Goal: Task Accomplishment & Management: Manage account settings

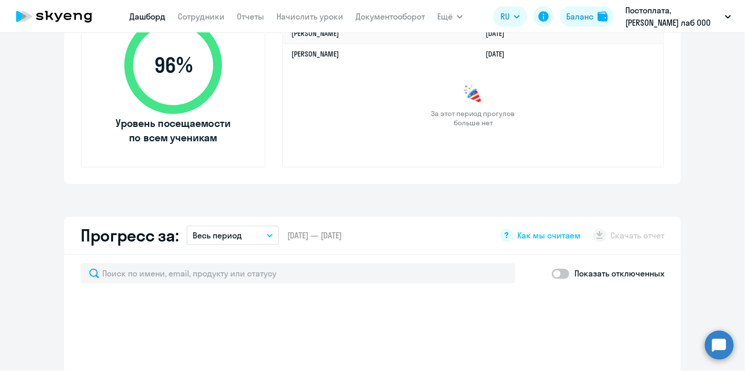
scroll to position [411, 0]
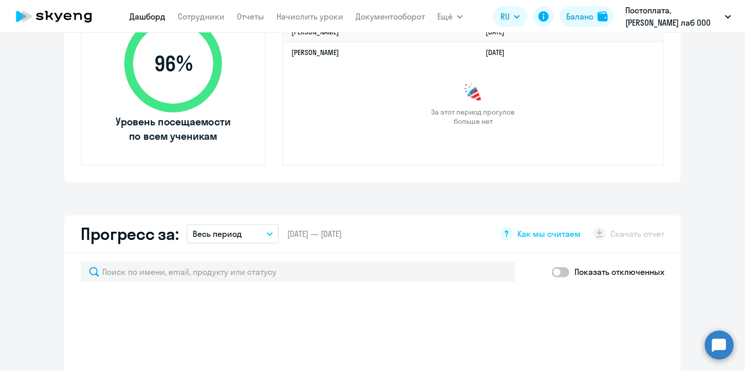
select select "30"
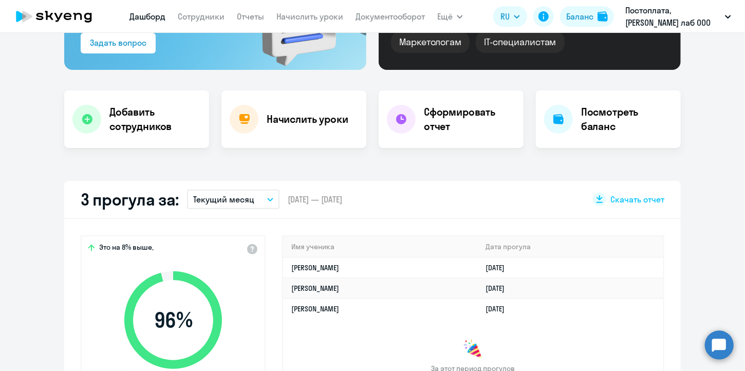
scroll to position [0, 0]
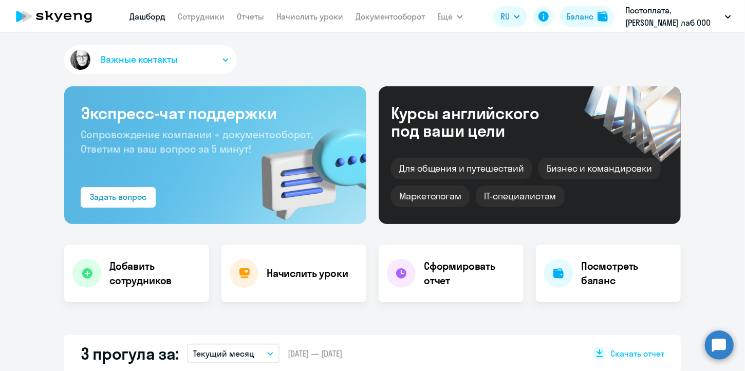
click at [202, 21] on link "Сотрудники" at bounding box center [201, 16] width 47 height 10
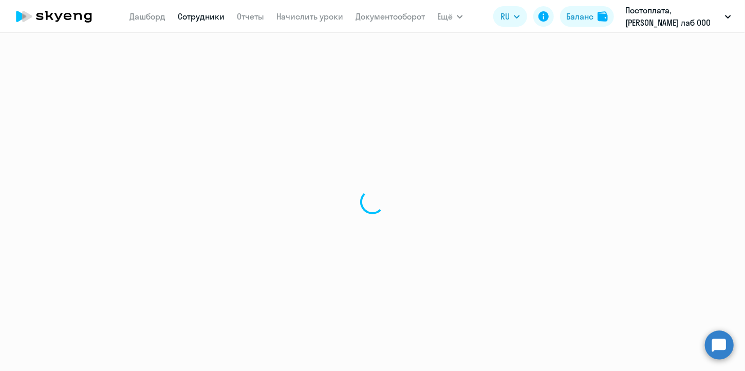
select select "30"
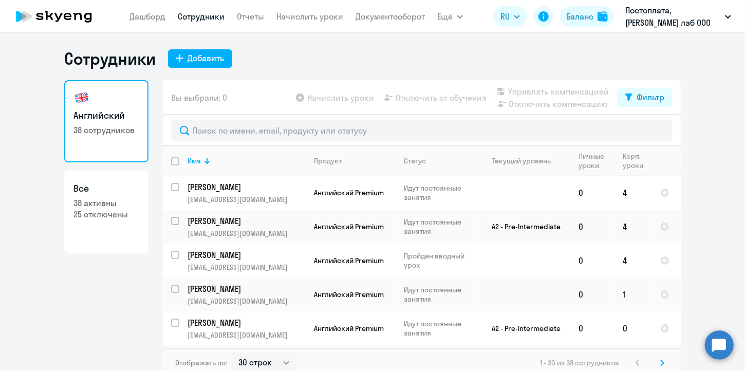
click at [91, 213] on p "25 отключены" at bounding box center [106, 214] width 66 height 11
select select "30"
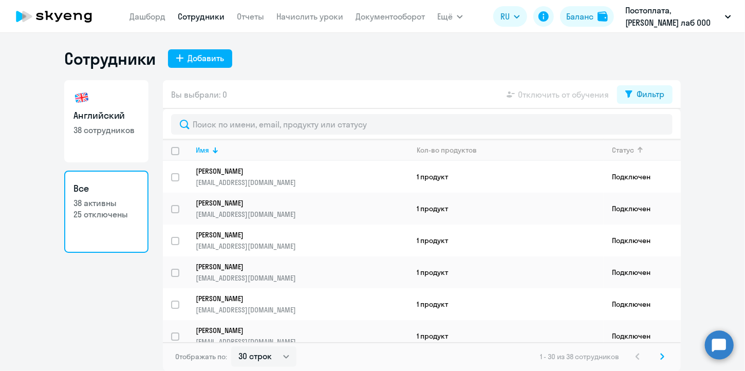
click at [631, 152] on div "Статус" at bounding box center [623, 149] width 22 height 9
click at [642, 147] on div at bounding box center [640, 147] width 6 height 1
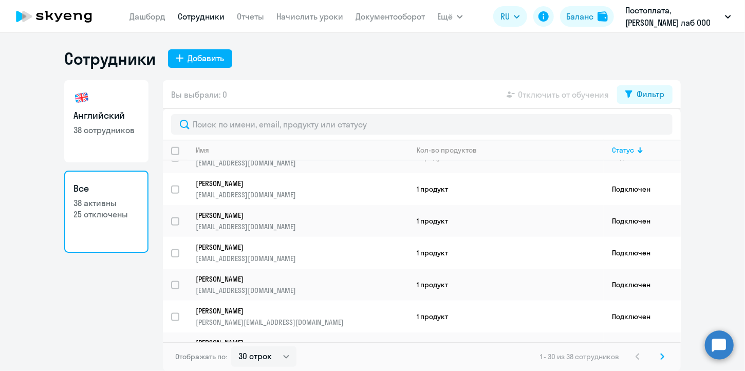
scroll to position [771, 0]
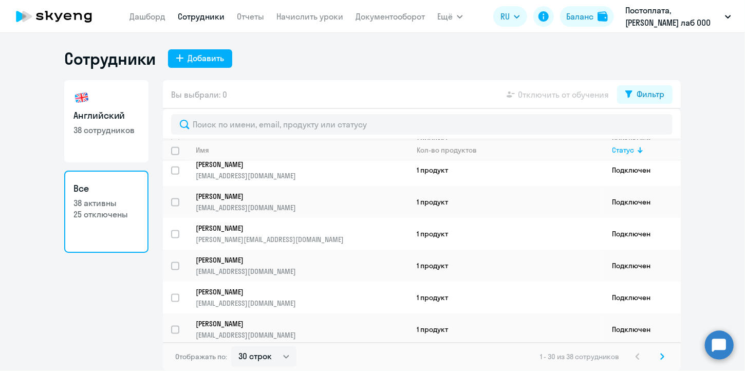
click at [665, 360] on svg-icon at bounding box center [662, 356] width 12 height 12
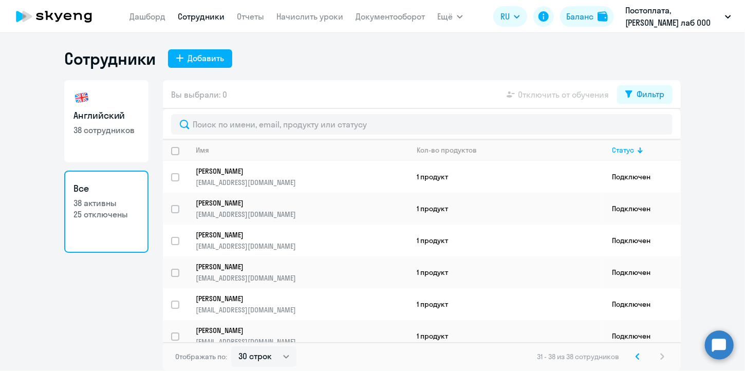
scroll to position [0, 0]
click at [637, 145] on div "Статус" at bounding box center [646, 149] width 68 height 9
click at [636, 95] on button "Фильтр" at bounding box center [644, 94] width 55 height 18
click at [653, 121] on label at bounding box center [655, 127] width 17 height 12
click at [647, 127] on input "checkbox" at bounding box center [646, 127] width 1 height 1
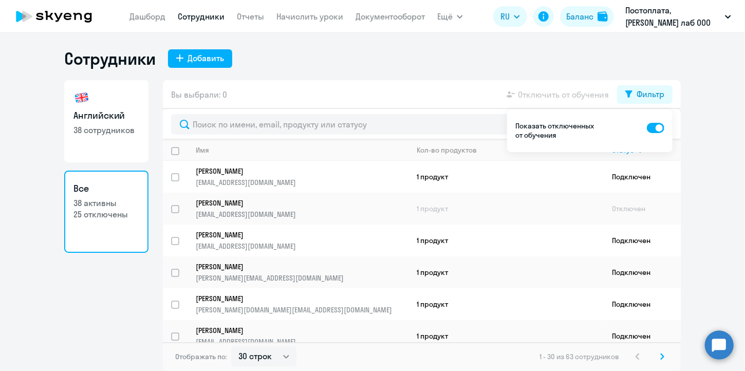
click at [662, 357] on icon at bounding box center [662, 356] width 3 height 6
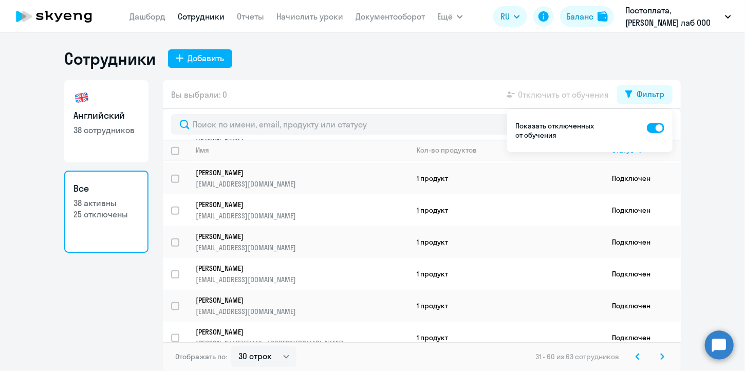
scroll to position [771, 0]
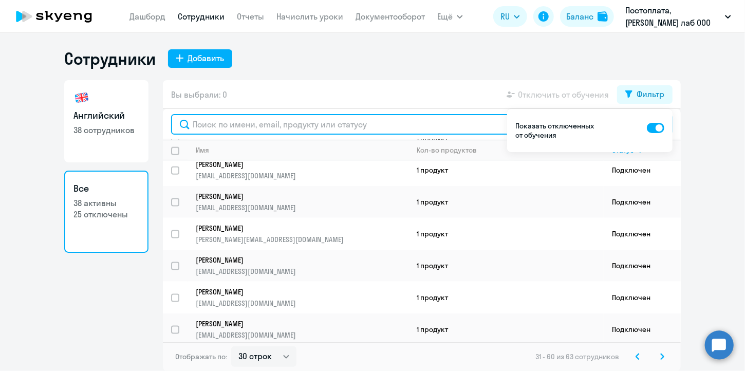
click at [238, 123] on input "text" at bounding box center [421, 124] width 501 height 21
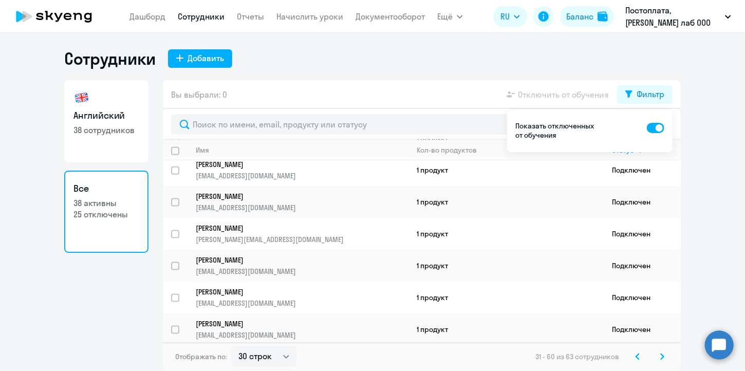
click at [652, 123] on div "Показать отключенных от обучения" at bounding box center [589, 130] width 165 height 43
click at [657, 125] on span at bounding box center [655, 128] width 17 height 10
click at [647, 127] on input "checkbox" at bounding box center [646, 127] width 1 height 1
checkbox input "false"
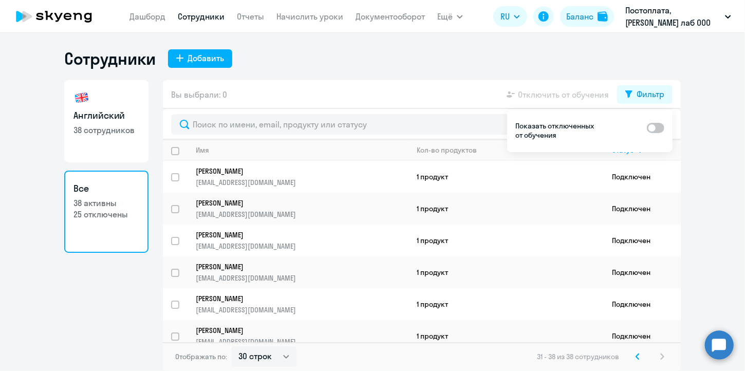
click at [310, 96] on div "Вы выбрали: 0 Отключить от обучения Фильтр" at bounding box center [422, 94] width 518 height 29
select select "30"
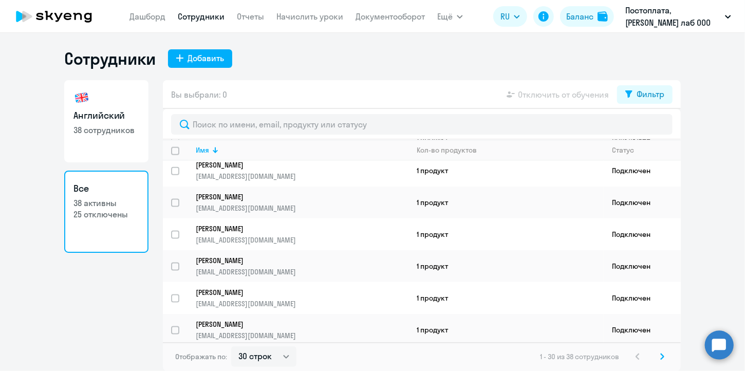
scroll to position [771, 0]
click at [150, 13] on link "Дашборд" at bounding box center [147, 16] width 36 height 10
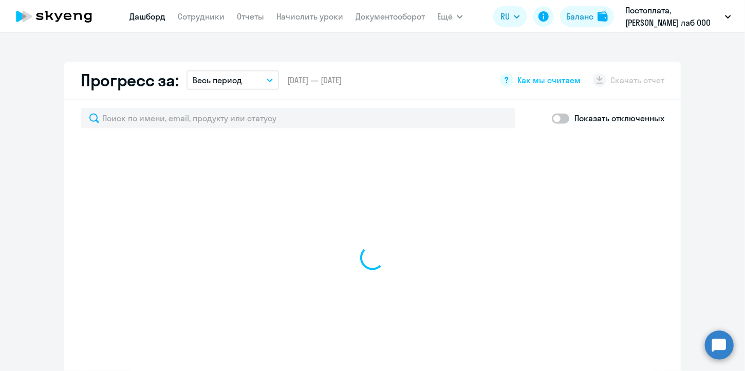
scroll to position [565, 0]
select select "30"
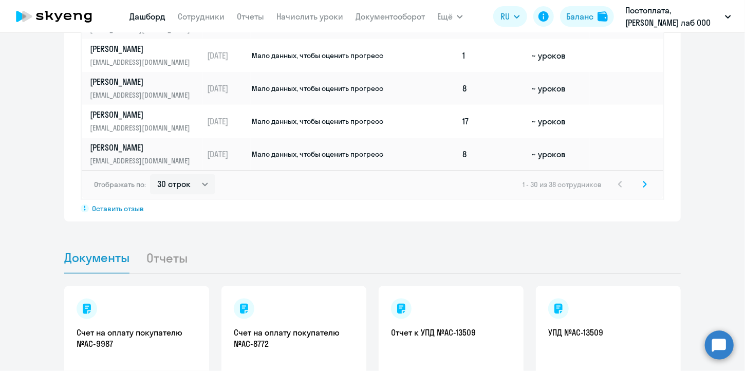
scroll to position [822, 0]
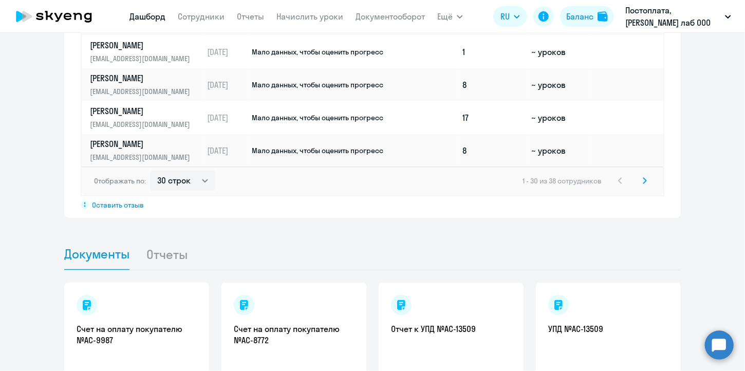
click at [643, 180] on icon at bounding box center [644, 181] width 3 height 6
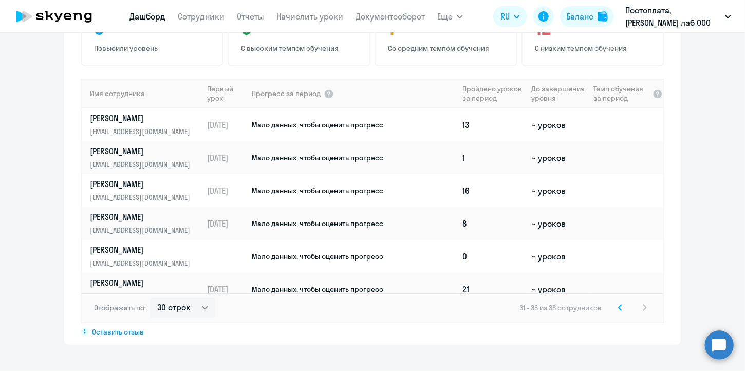
scroll to position [667, 0]
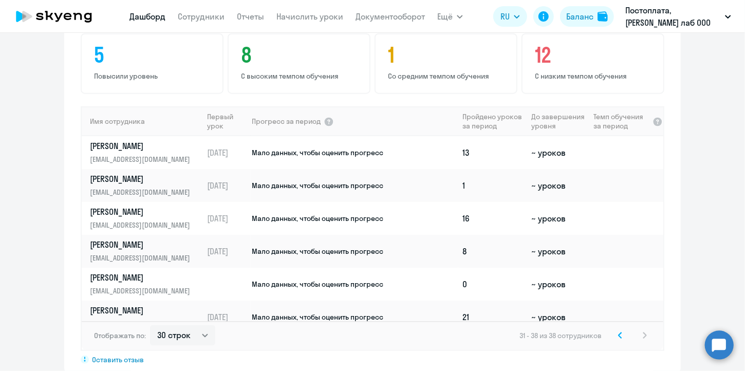
click at [271, 150] on span "Мало данных, чтобы оценить прогресс" at bounding box center [318, 152] width 132 height 9
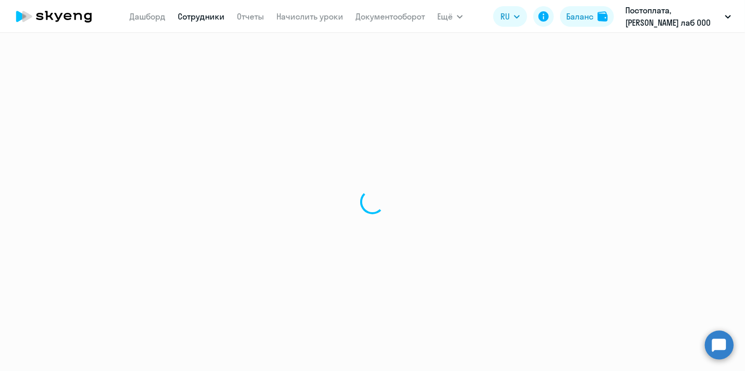
select select "english"
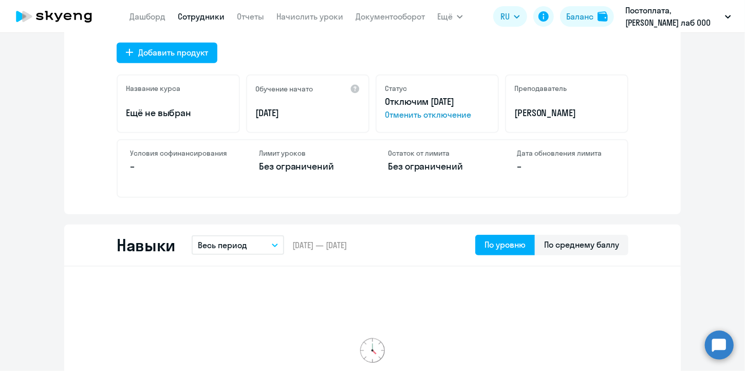
scroll to position [359, 0]
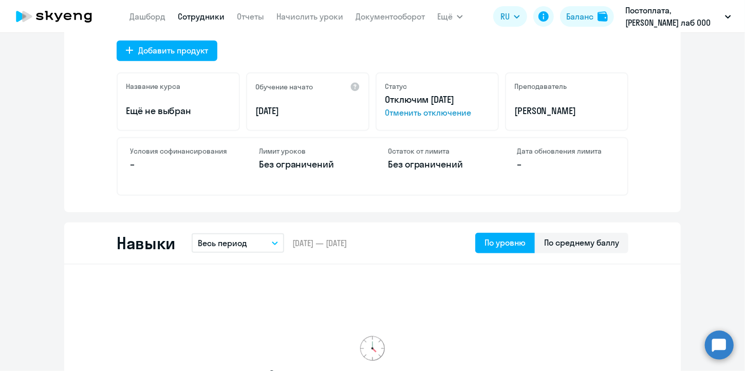
click at [436, 110] on span "Отменить отключение" at bounding box center [437, 112] width 105 height 12
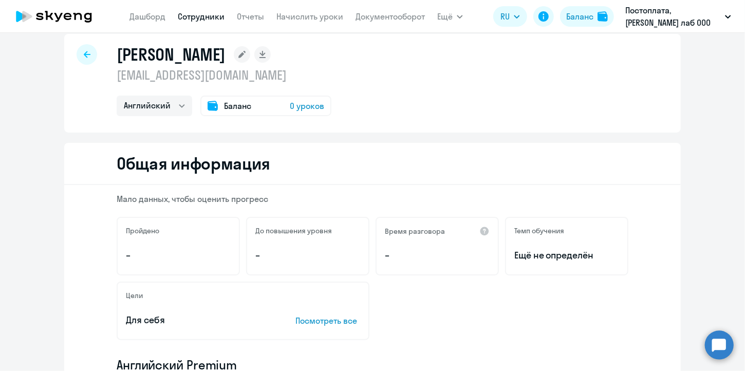
scroll to position [0, 0]
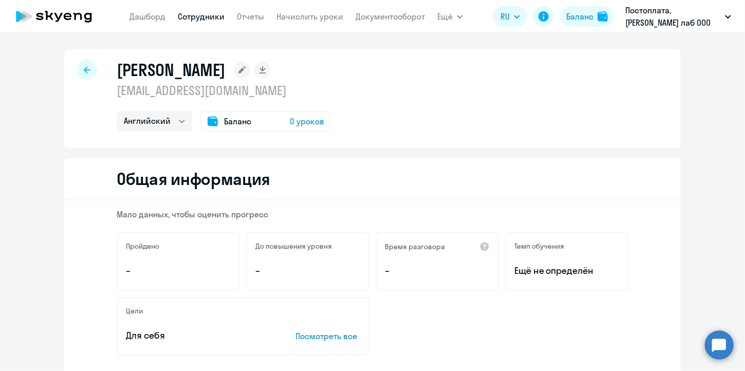
click at [139, 19] on link "Дашборд" at bounding box center [147, 16] width 36 height 10
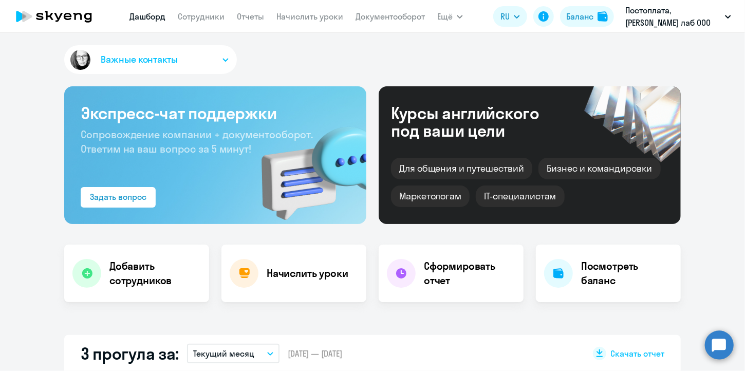
select select "30"
click at [205, 17] on link "Сотрудники" at bounding box center [201, 16] width 47 height 10
select select "30"
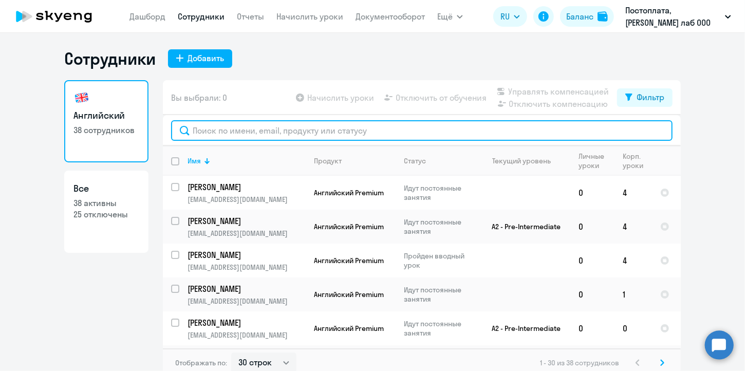
click at [288, 123] on input "text" at bounding box center [421, 130] width 501 height 21
type input "мар"
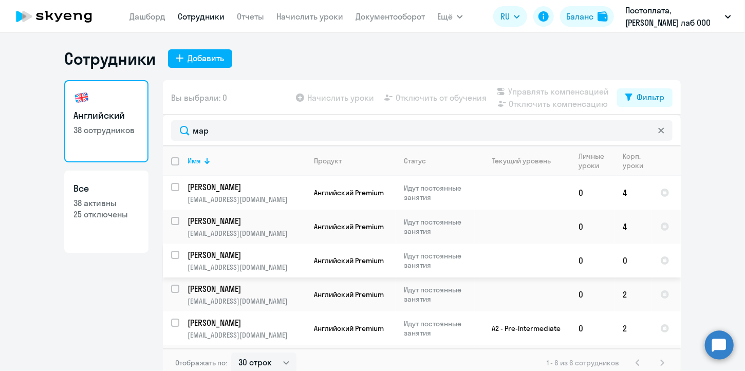
click at [172, 248] on div at bounding box center [175, 255] width 25 height 25
checkbox input "true"
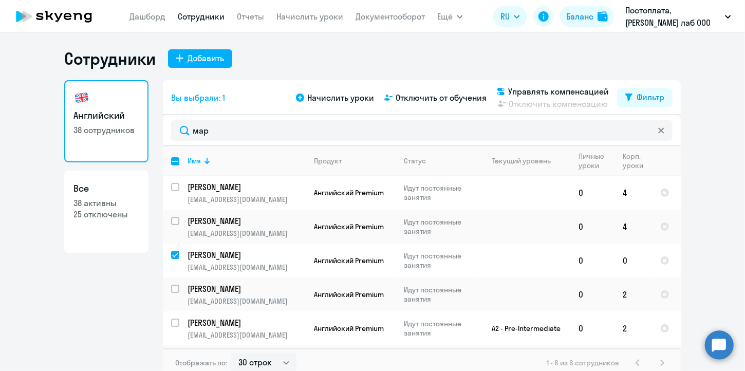
click at [426, 101] on span "Отключить от обучения" at bounding box center [441, 97] width 91 height 12
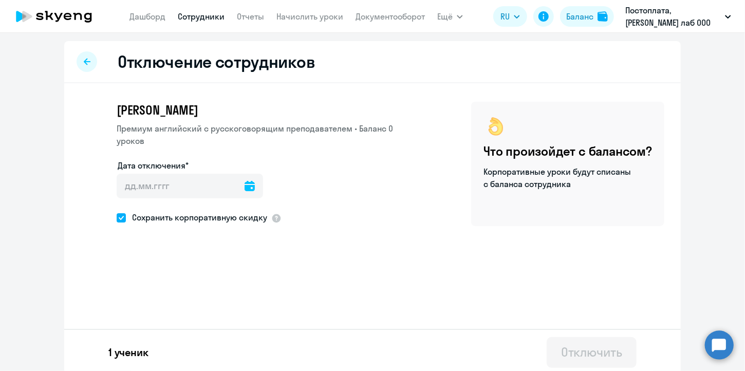
click at [245, 181] on icon at bounding box center [250, 186] width 10 height 10
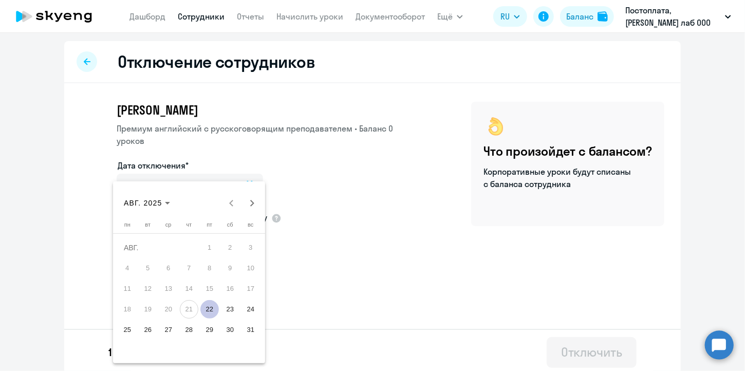
click at [210, 310] on span "22" at bounding box center [209, 309] width 18 height 18
type input "[DATE]"
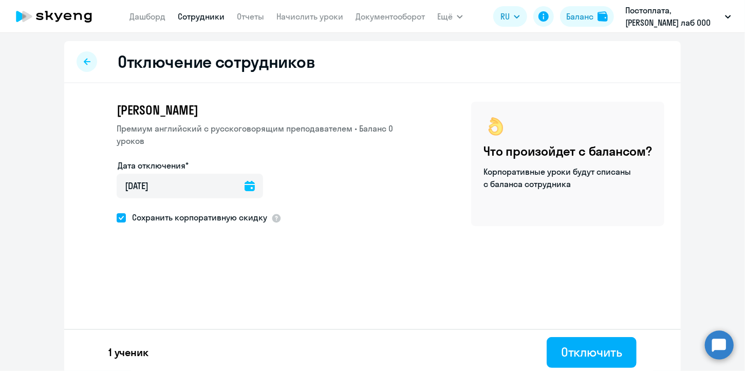
scroll to position [4, 0]
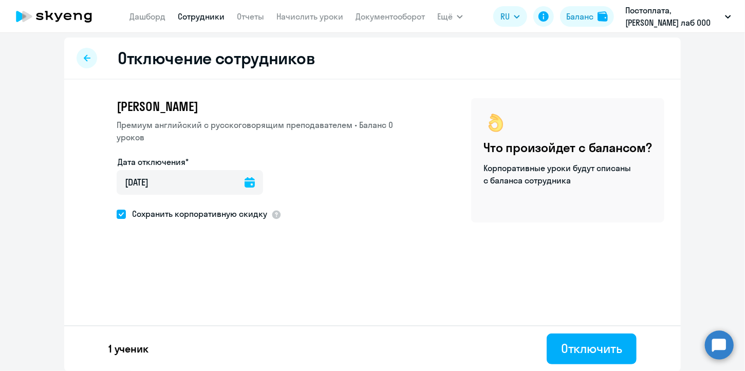
click at [588, 348] on div "Отключить" at bounding box center [591, 348] width 61 height 16
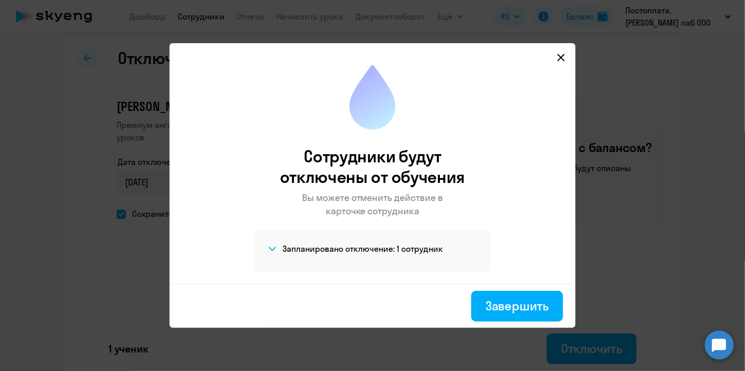
click at [529, 309] on div "Завершить" at bounding box center [517, 305] width 63 height 16
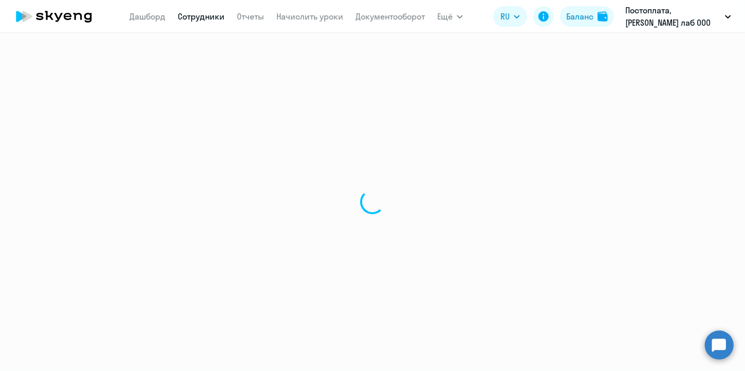
select select "30"
